Goal: Information Seeking & Learning: Learn about a topic

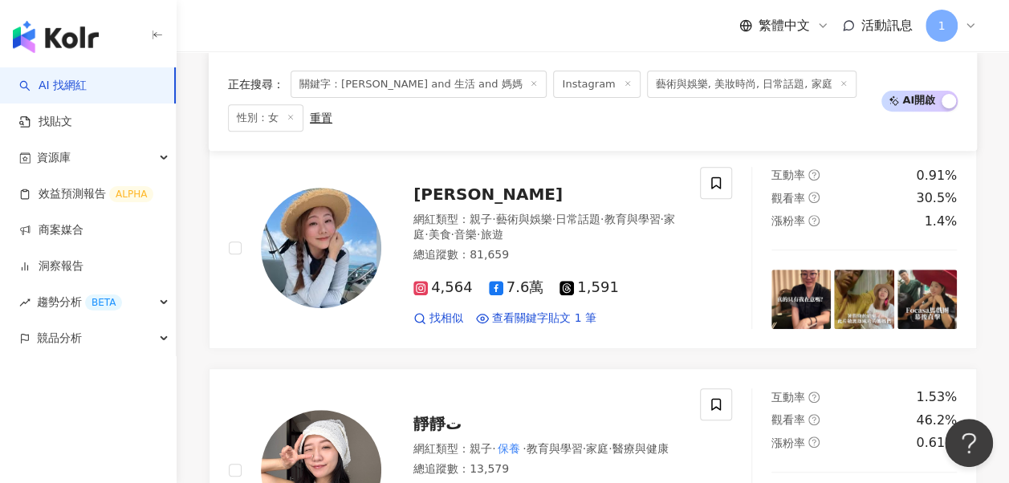
scroll to position [119, 0]
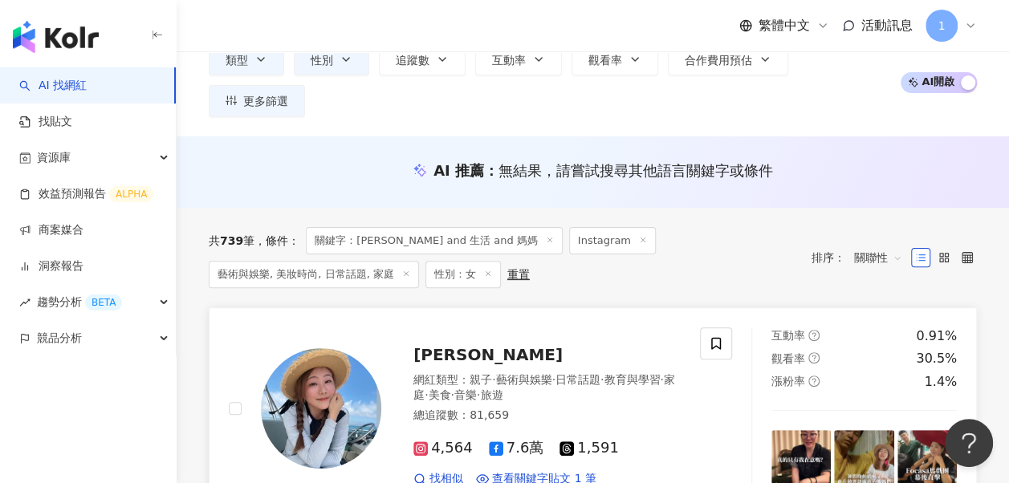
click at [449, 345] on span "Karin Yen" at bounding box center [487, 354] width 149 height 19
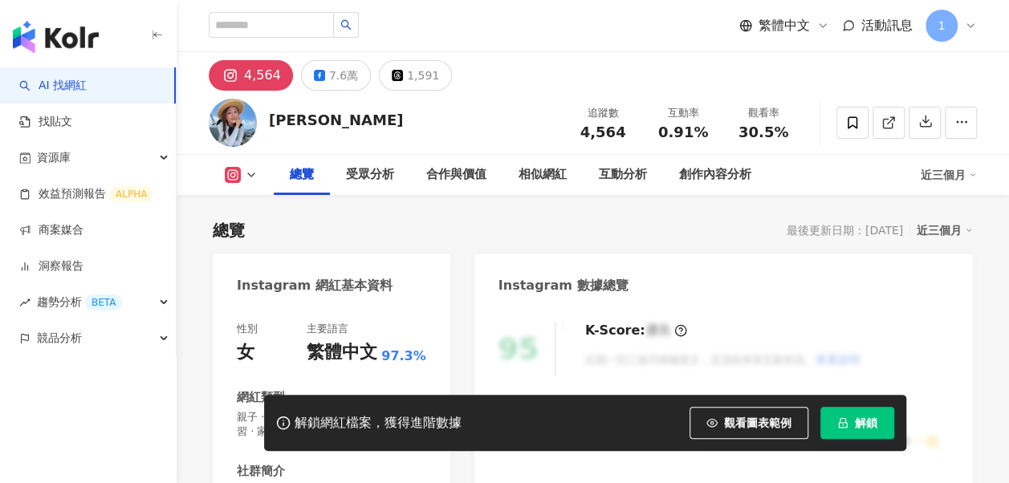
scroll to position [241, 0]
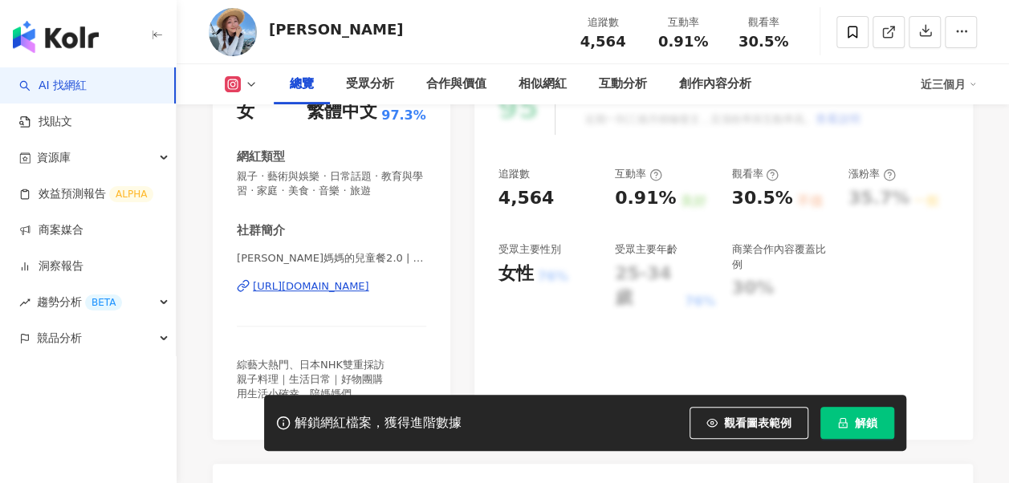
click at [342, 291] on div "https://www.instagram.com/endlesschenmama/" at bounding box center [311, 286] width 116 height 14
